Goal: Task Accomplishment & Management: Complete application form

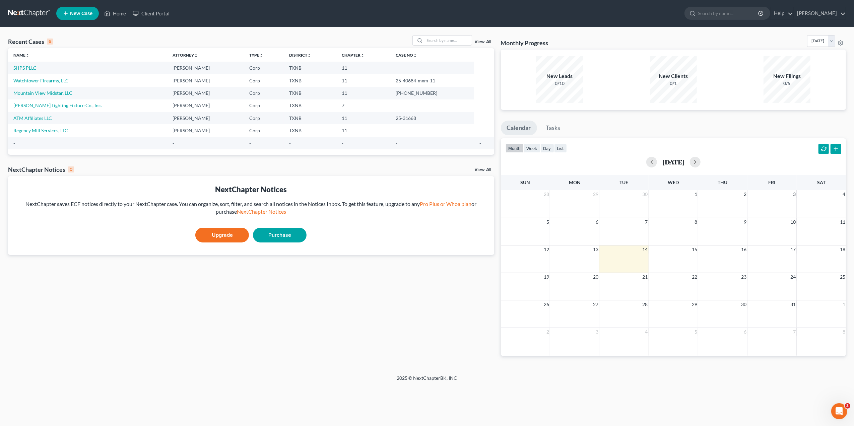
click at [23, 68] on link "SHPS PLLC" at bounding box center [24, 68] width 23 height 6
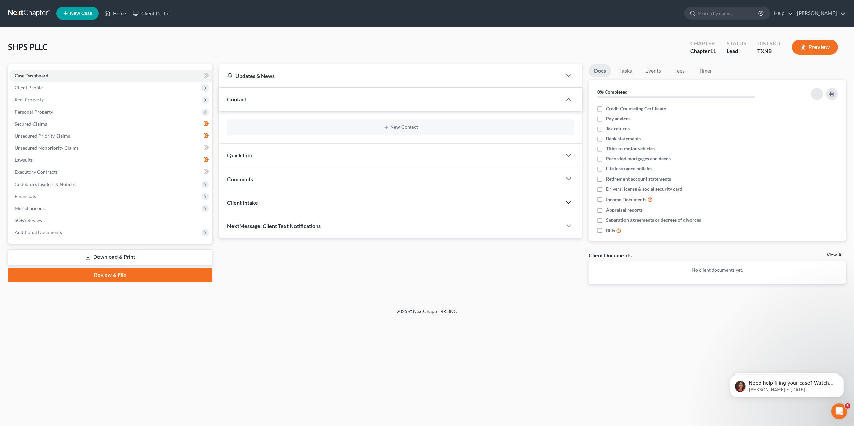
click at [570, 204] on icon "button" at bounding box center [569, 203] width 8 height 8
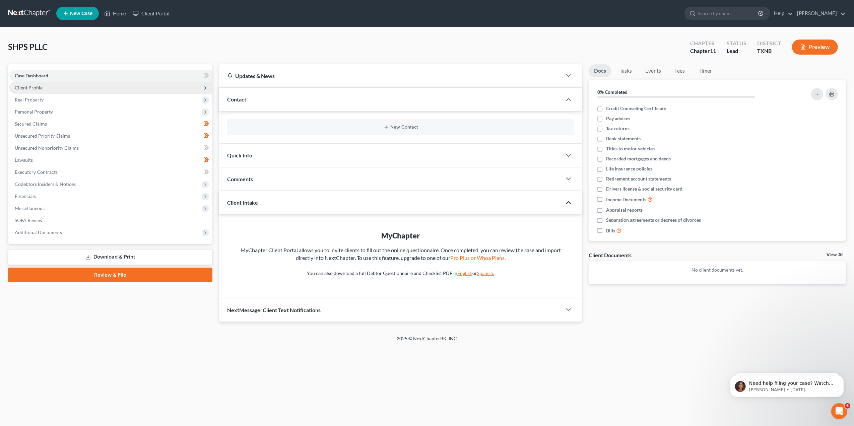
click at [27, 87] on span "Client Profile" at bounding box center [29, 88] width 28 height 6
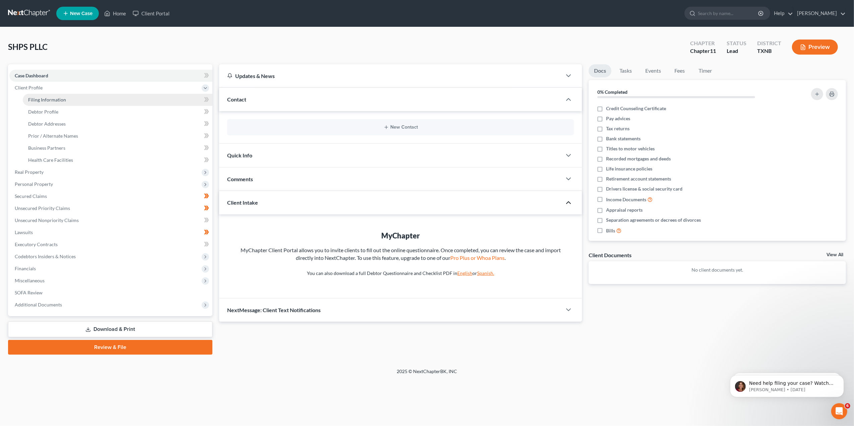
click at [42, 99] on span "Filing Information" at bounding box center [47, 100] width 38 height 6
select select "2"
select select "1"
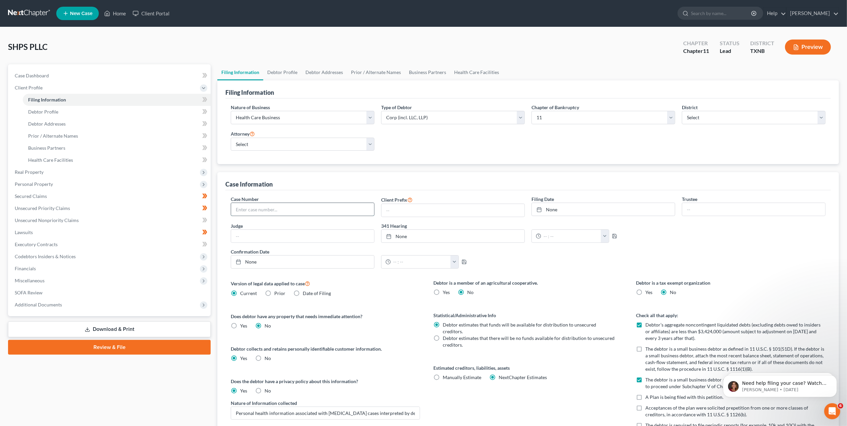
click at [283, 206] on input "text" at bounding box center [302, 209] width 143 height 13
paste input "25-43740-11-MXM"
type input "25-43740-11-MXM"
click at [336, 235] on input "text" at bounding box center [302, 236] width 143 height 13
click at [278, 72] on link "Debtor Profile" at bounding box center [282, 72] width 38 height 16
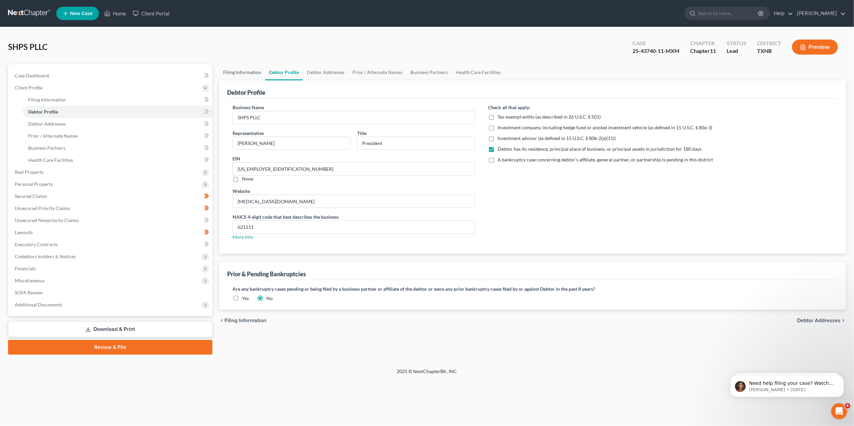
click at [249, 69] on link "Filing Information" at bounding box center [242, 72] width 46 height 16
select select "2"
select select "1"
select select "78"
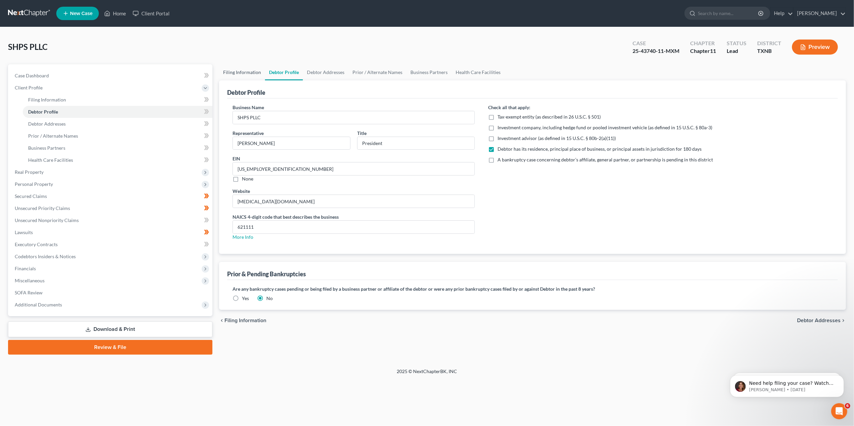
select select "0"
